Goal: Information Seeking & Learning: Learn about a topic

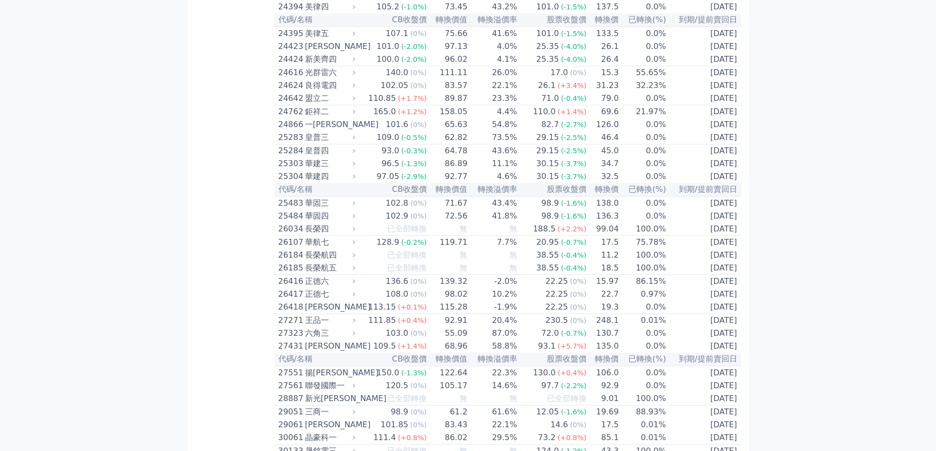
scroll to position [3303, 0]
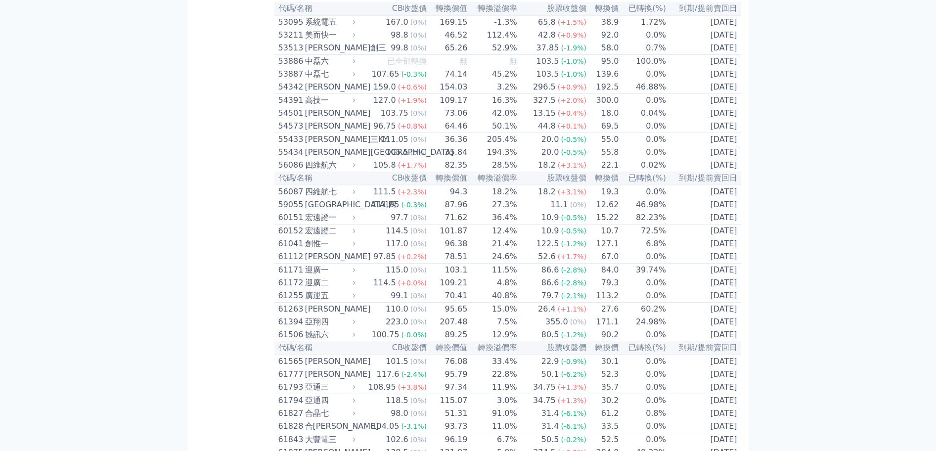
drag, startPoint x: 275, startPoint y: 223, endPoint x: 335, endPoint y: 227, distance: 60.5
copy div "52843 jpp[GEOGRAPHIC_DATA]"
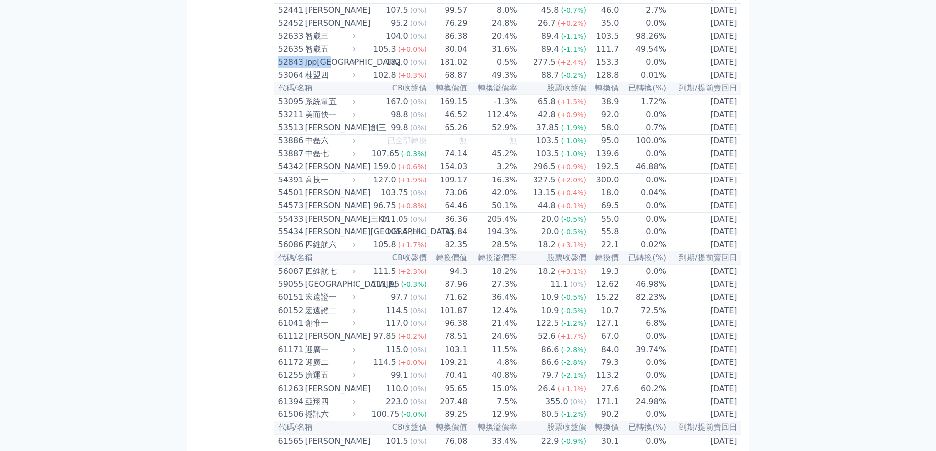
scroll to position [3244, 0]
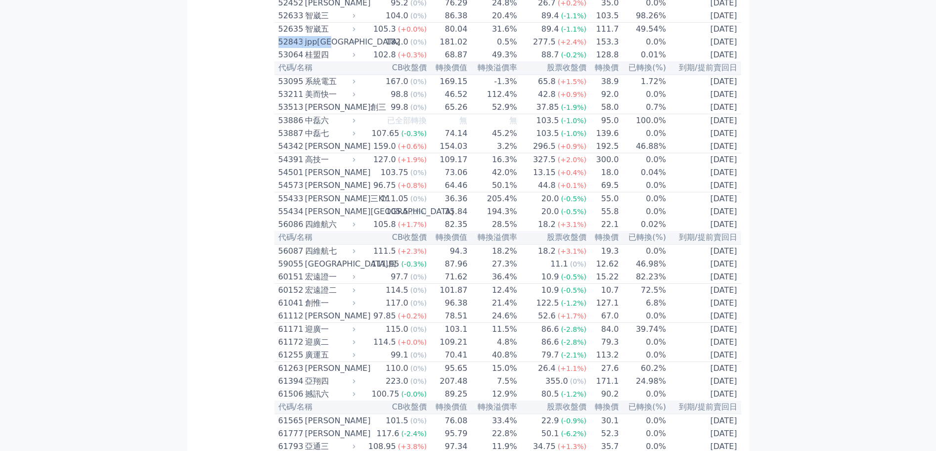
click at [352, 48] on div "jpp[GEOGRAPHIC_DATA]" at bounding box center [329, 42] width 48 height 12
click at [357, 45] on icon at bounding box center [354, 42] width 6 height 6
click at [355, 45] on icon at bounding box center [354, 42] width 6 height 6
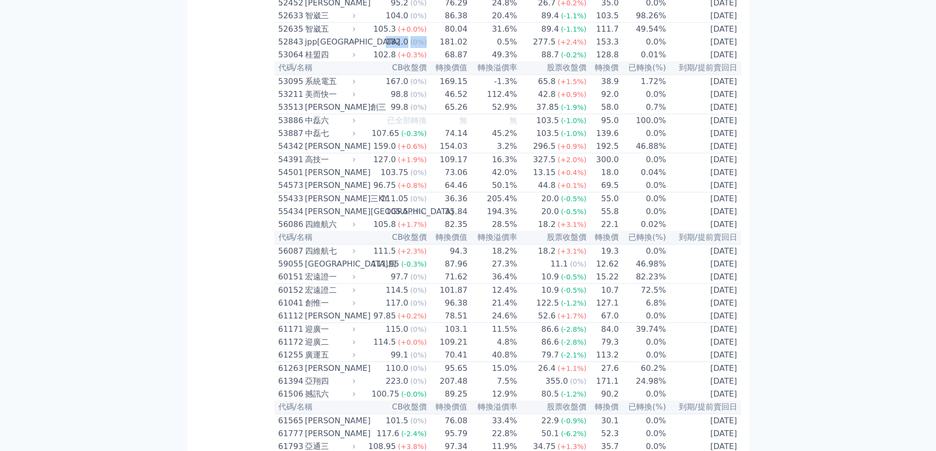
click at [355, 45] on icon at bounding box center [354, 42] width 6 height 6
click at [302, 48] on div "52843" at bounding box center [290, 42] width 24 height 12
click at [301, 48] on div "52843" at bounding box center [290, 42] width 24 height 12
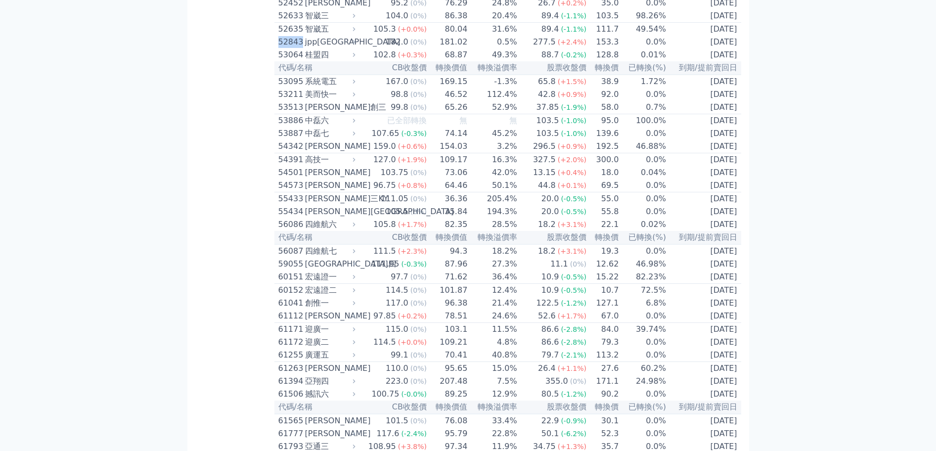
click at [301, 48] on div "52843" at bounding box center [290, 42] width 24 height 12
click at [330, 48] on div "jpp[GEOGRAPHIC_DATA]" at bounding box center [329, 42] width 48 height 12
click at [670, 48] on td "[DATE]" at bounding box center [704, 42] width 75 height 13
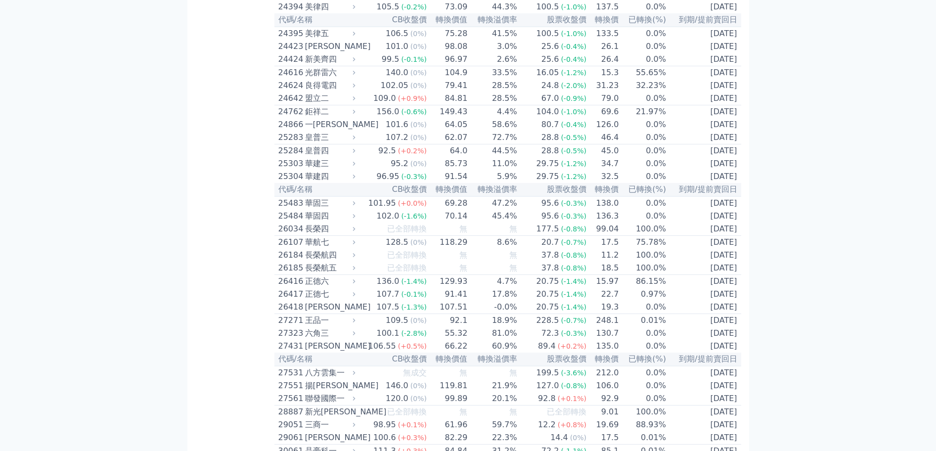
scroll to position [3303, 0]
